Goal: Task Accomplishment & Management: Use online tool/utility

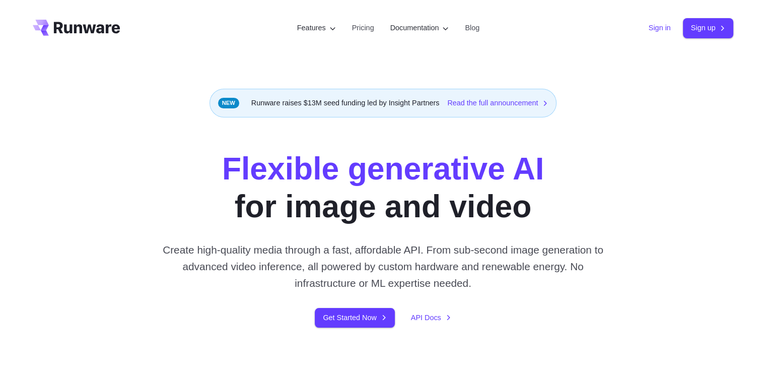
click at [657, 23] on div "Sign in Sign up" at bounding box center [691, 28] width 85 height 20
click at [657, 24] on link "Sign in" at bounding box center [660, 28] width 22 height 12
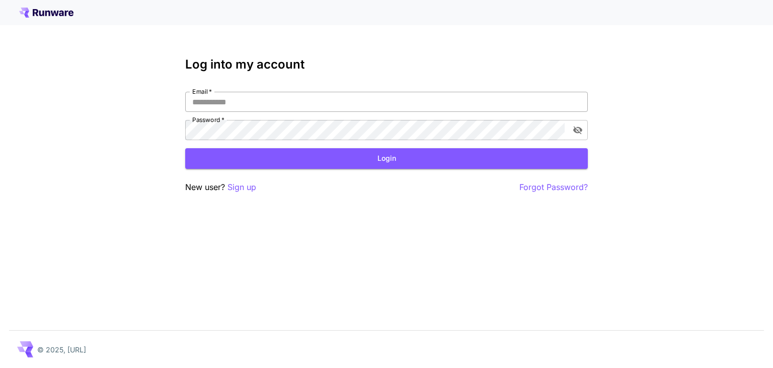
click at [212, 101] on input "Email   *" at bounding box center [386, 102] width 403 height 20
type input "**********"
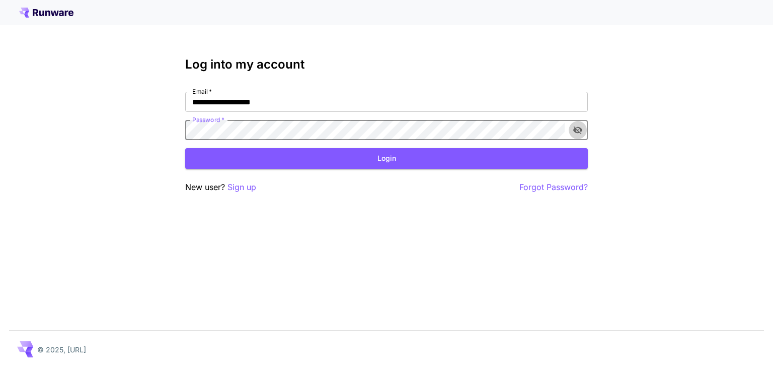
click at [574, 128] on icon "toggle password visibility" at bounding box center [577, 130] width 9 height 8
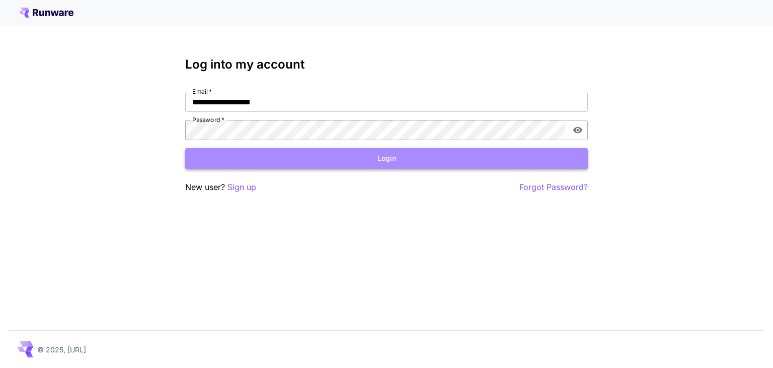
click at [274, 162] on button "Login" at bounding box center [386, 158] width 403 height 21
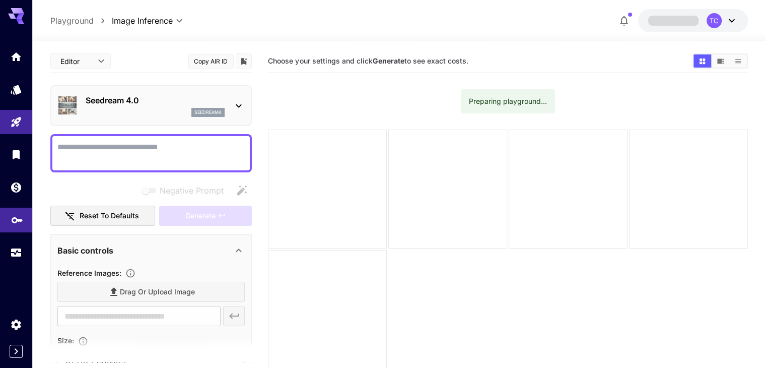
click at [14, 222] on icon "API Keys" at bounding box center [17, 216] width 12 height 12
